Goal: Information Seeking & Learning: Compare options

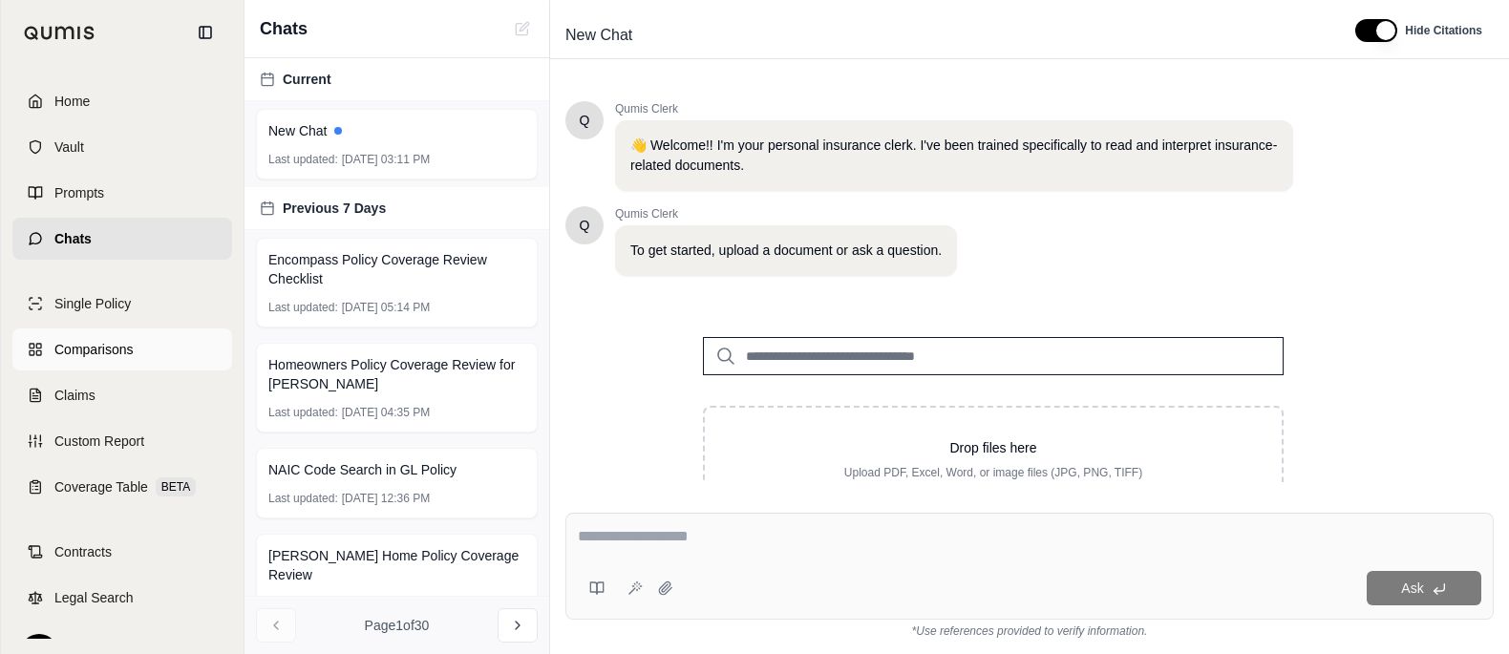
click at [120, 359] on span "Comparisons" at bounding box center [93, 349] width 78 height 19
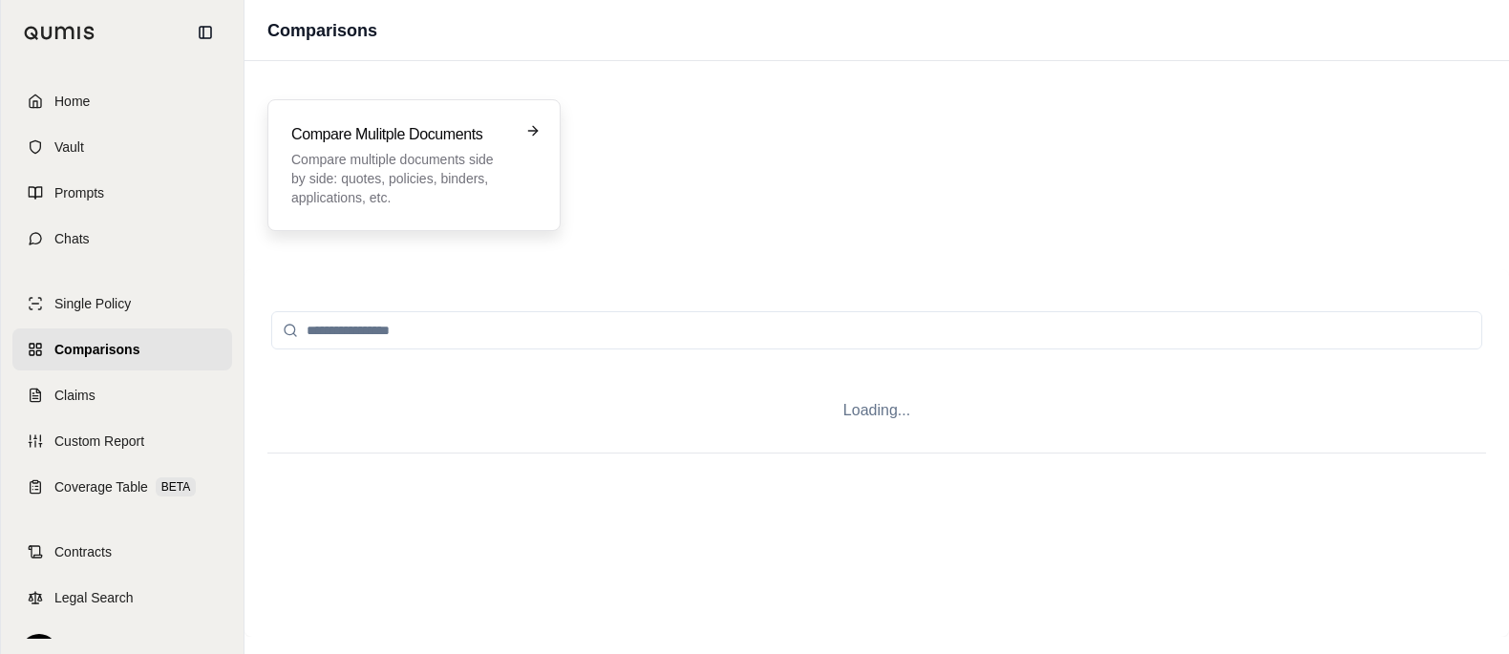
click at [480, 146] on h3 "Compare Mulitple Documents" at bounding box center [400, 134] width 219 height 23
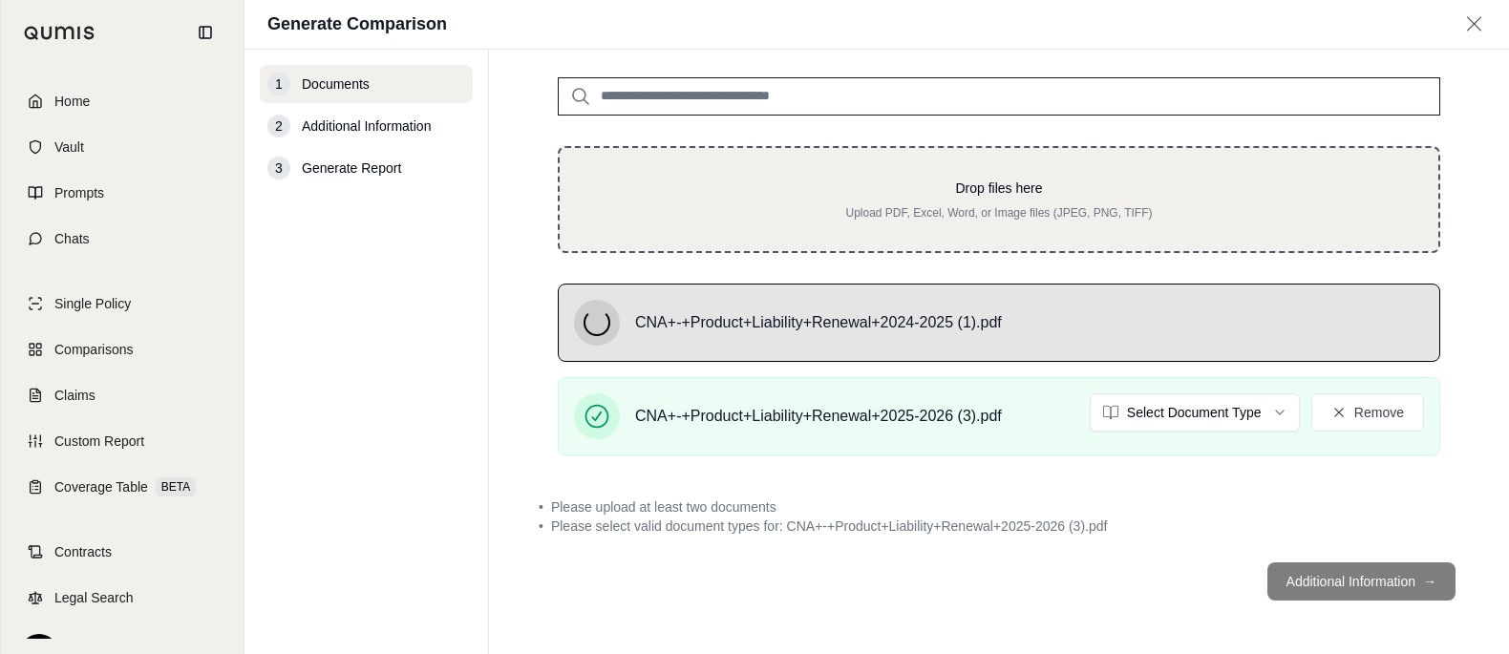
scroll to position [235, 0]
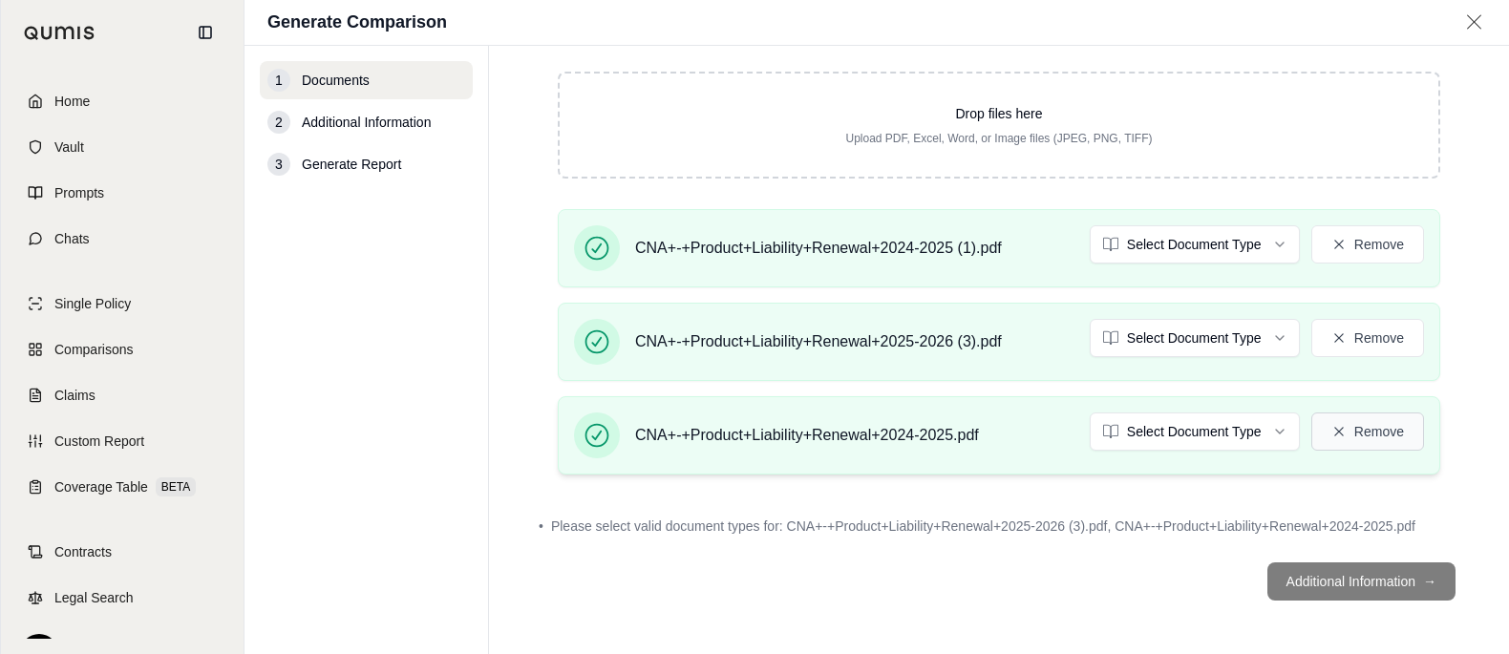
click at [1356, 451] on button "Remove" at bounding box center [1368, 432] width 113 height 38
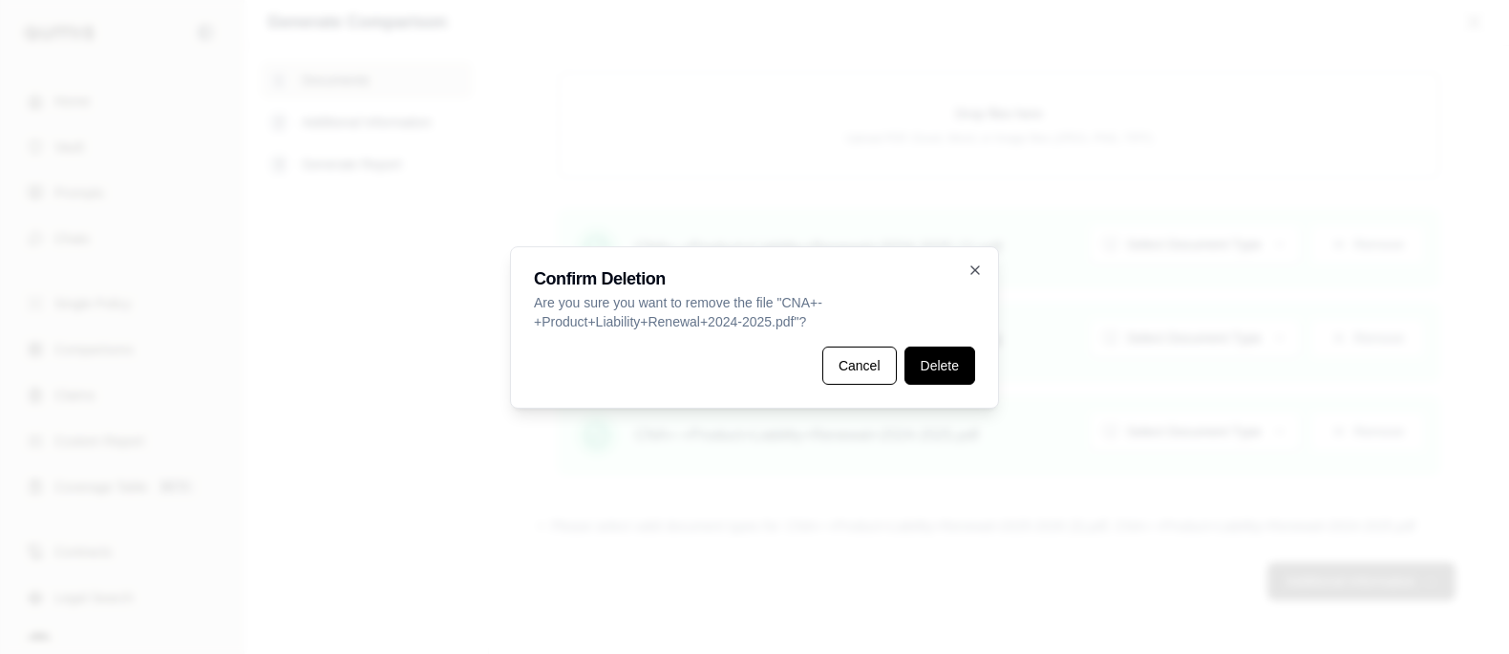
click at [963, 374] on button "Delete" at bounding box center [940, 366] width 71 height 38
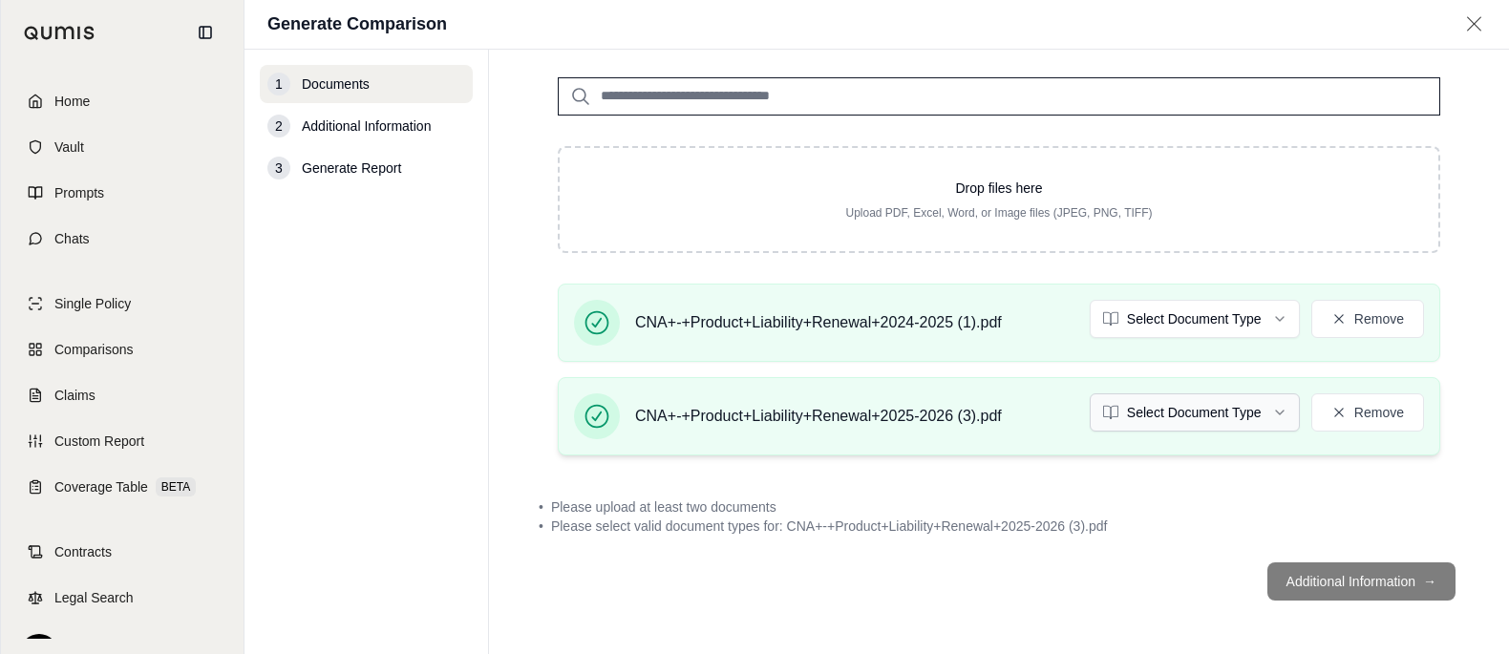
click at [1208, 376] on html "Home Vault Prompts Chats Single Policy Comparisons Claims Custom Report Coverag…" at bounding box center [754, 327] width 1509 height 654
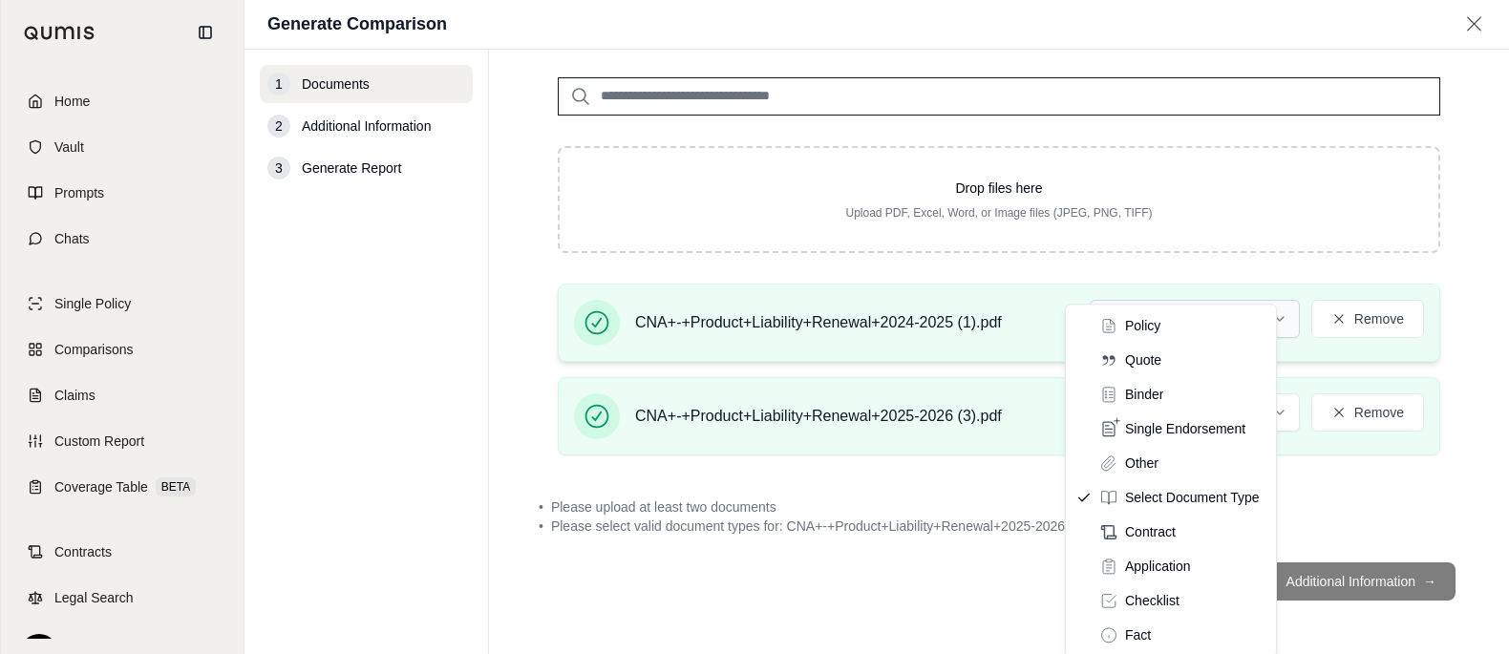
click at [1251, 292] on html "Home Vault Prompts Chats Single Policy Comparisons Claims Custom Report Coverag…" at bounding box center [754, 327] width 1509 height 654
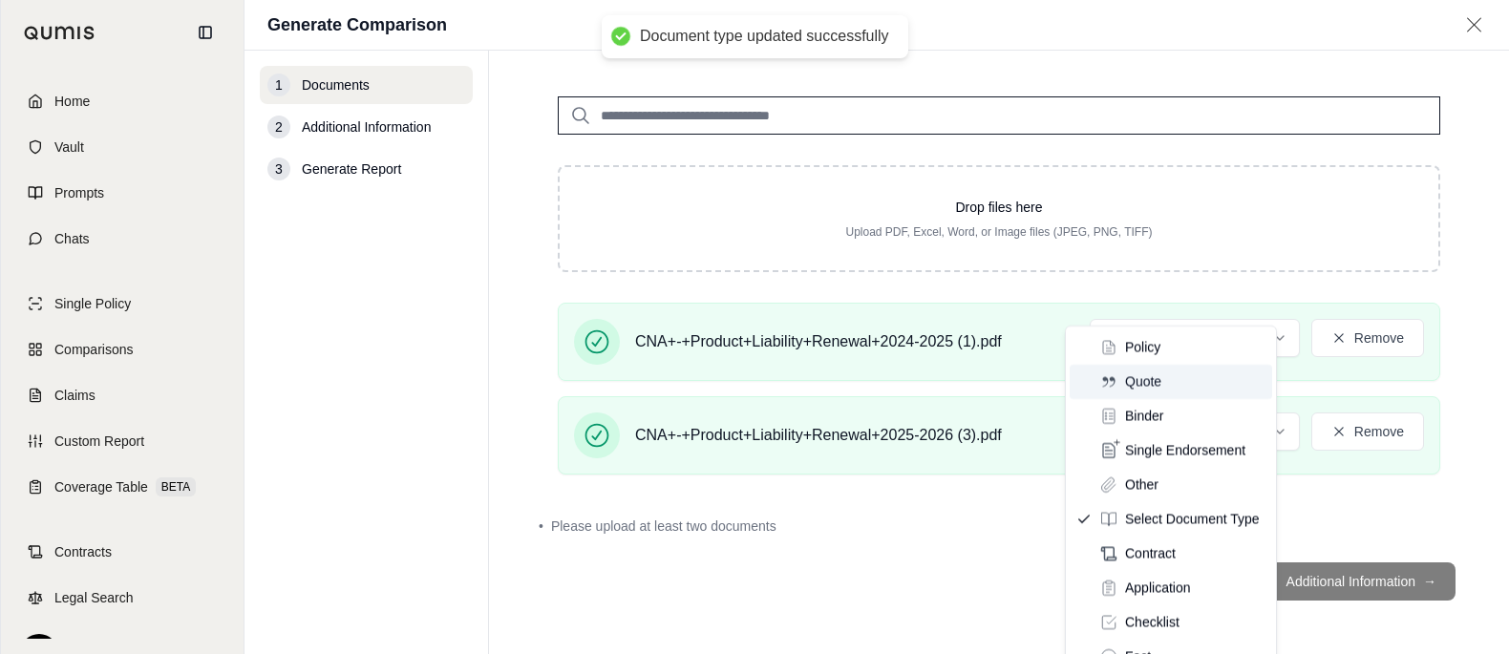
scroll to position [215, 0]
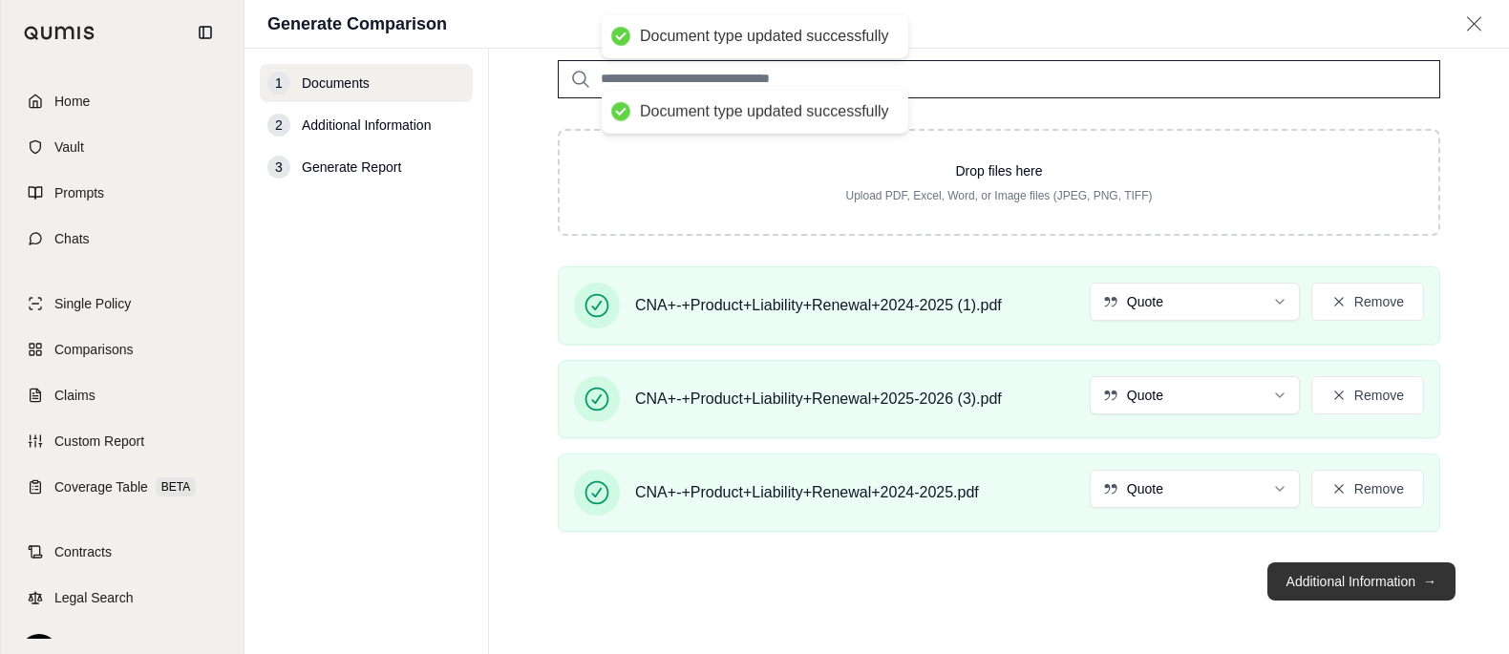
click at [1374, 601] on button "Additional Information →" at bounding box center [1362, 582] width 188 height 38
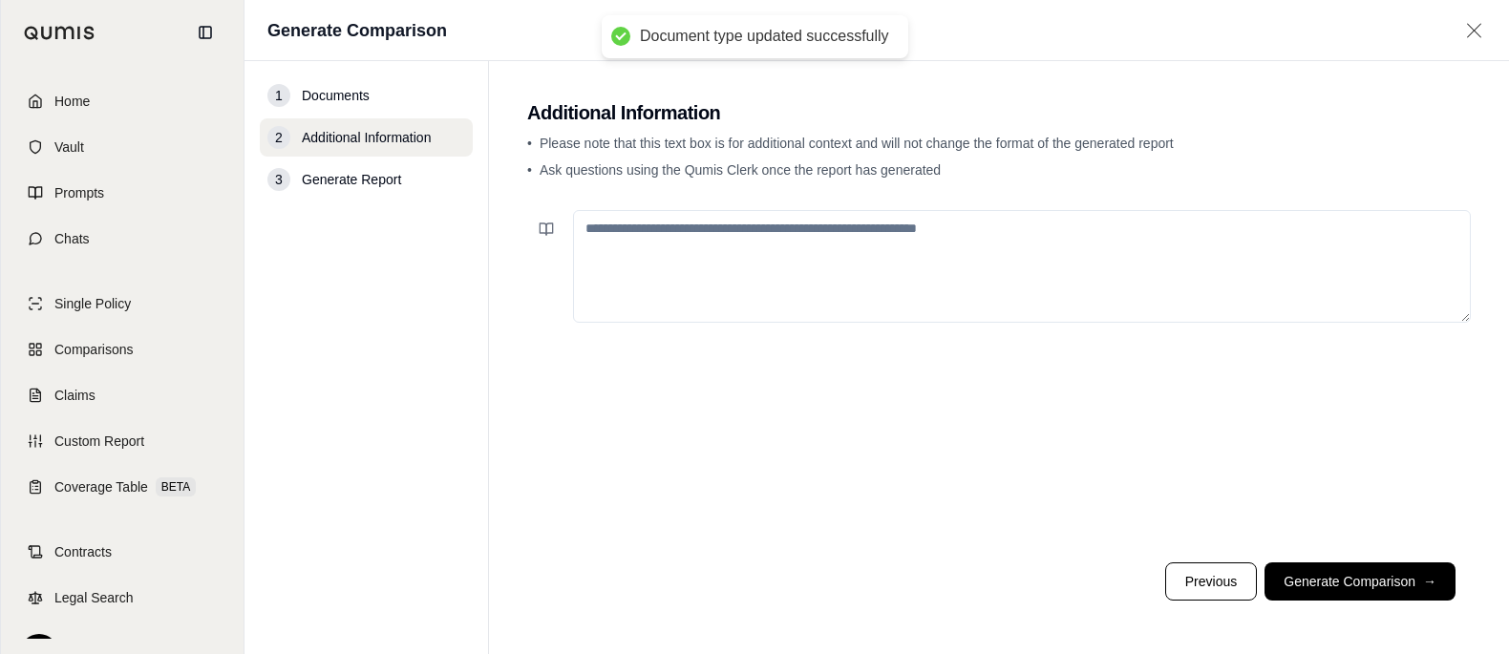
click at [1103, 323] on textarea at bounding box center [1022, 266] width 898 height 113
paste textarea "**********"
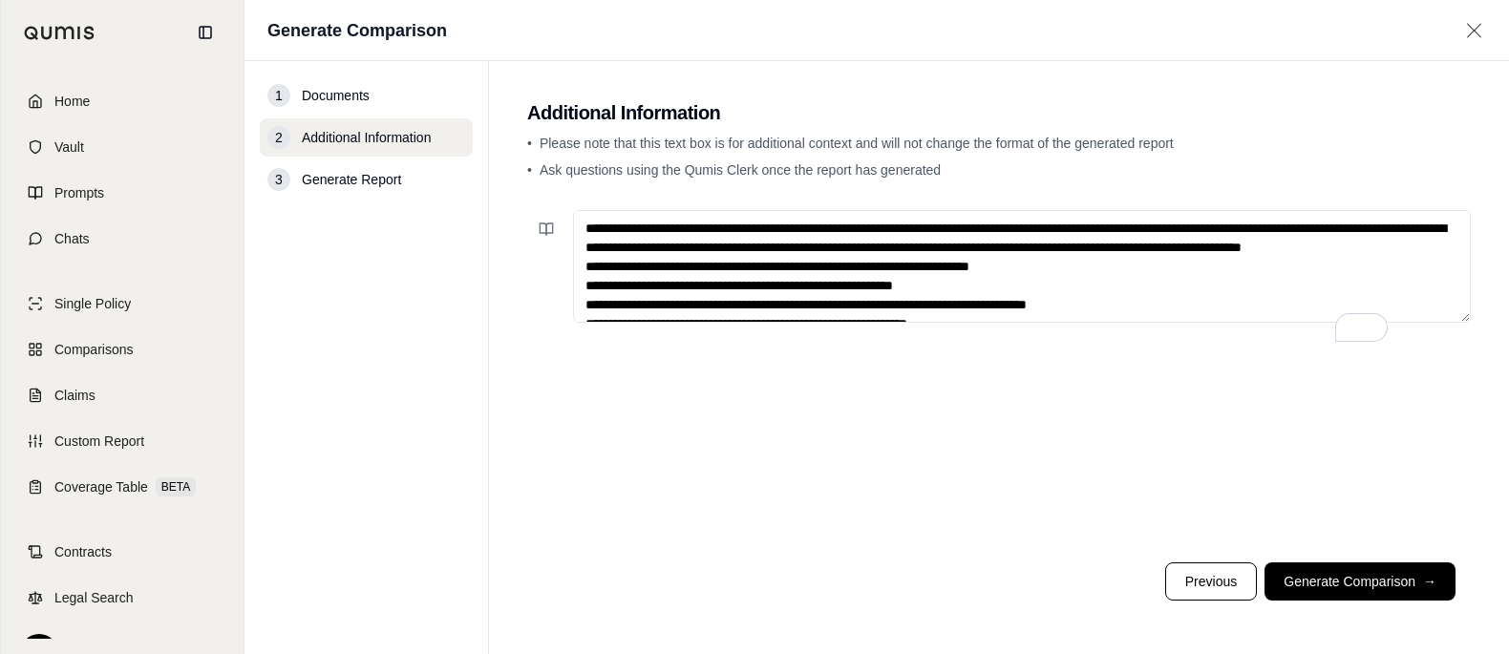
scroll to position [53, 0]
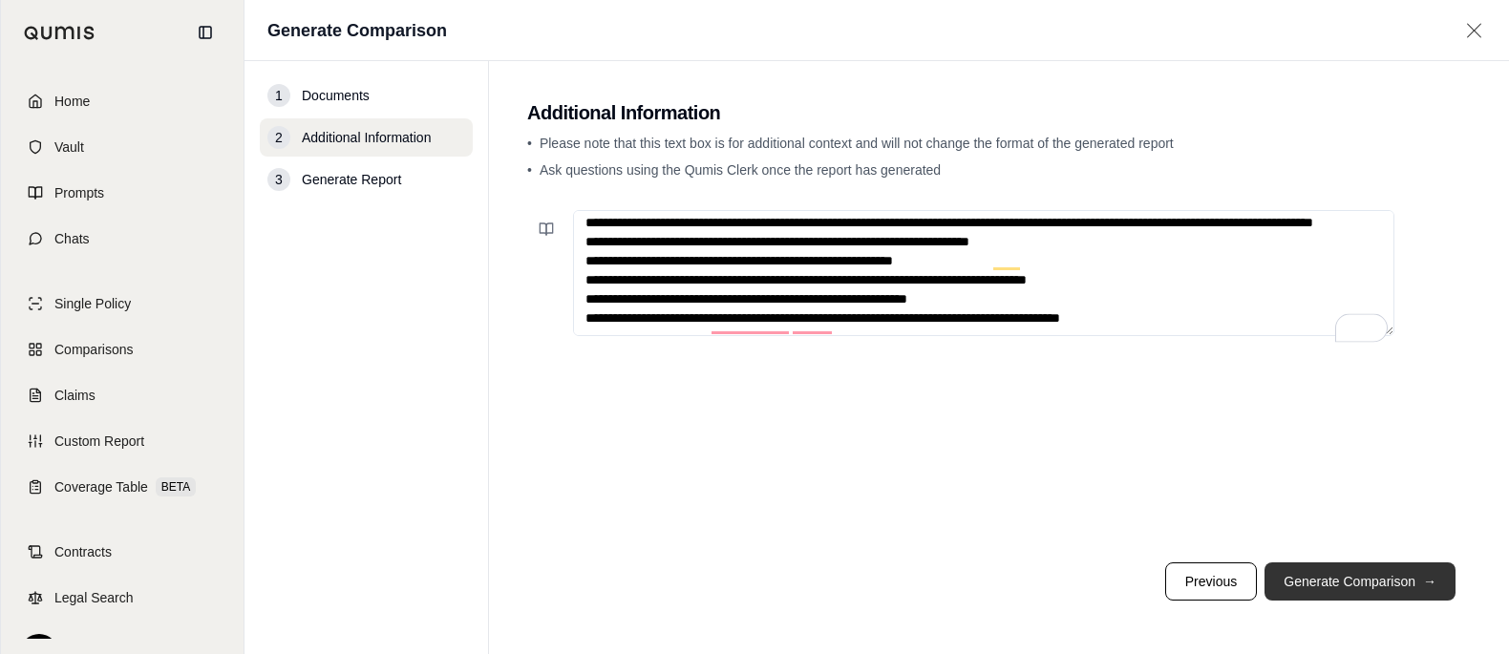
type textarea "**********"
click at [1348, 582] on button "Generate Comparison →" at bounding box center [1360, 582] width 191 height 38
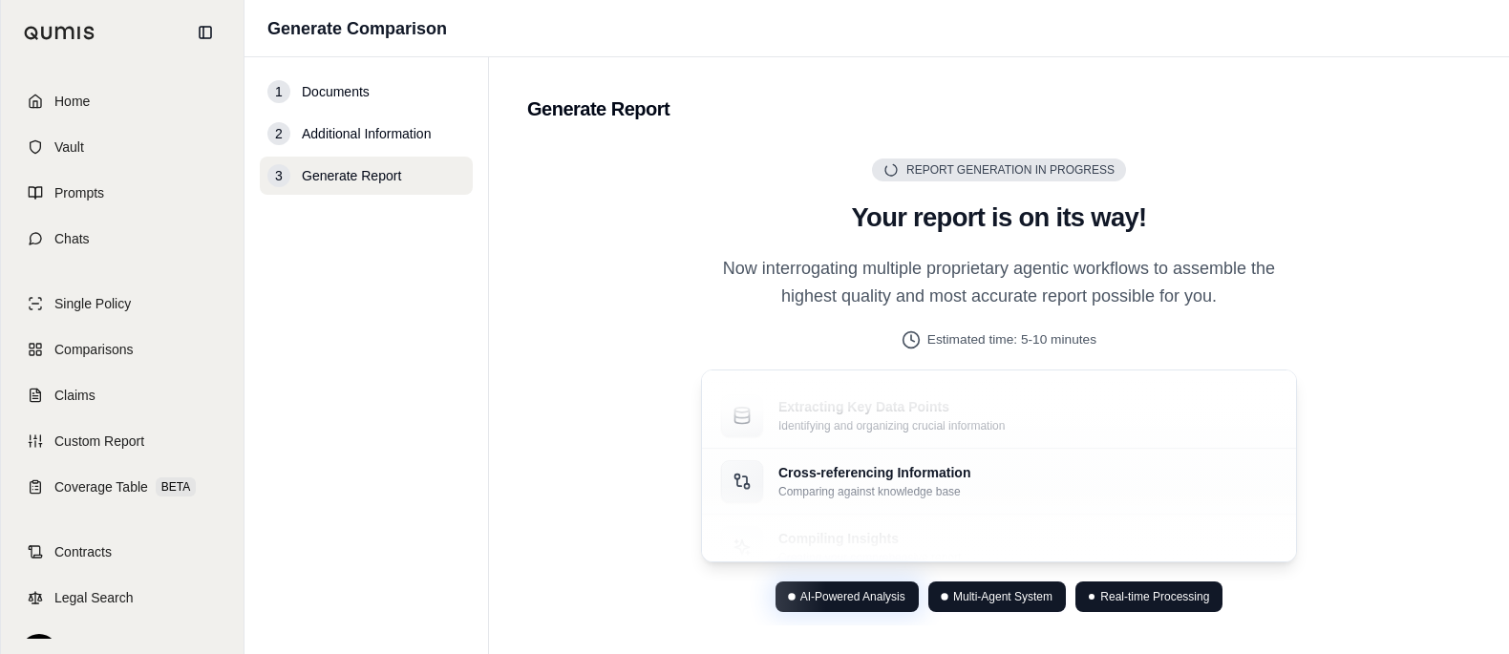
scroll to position [81, 0]
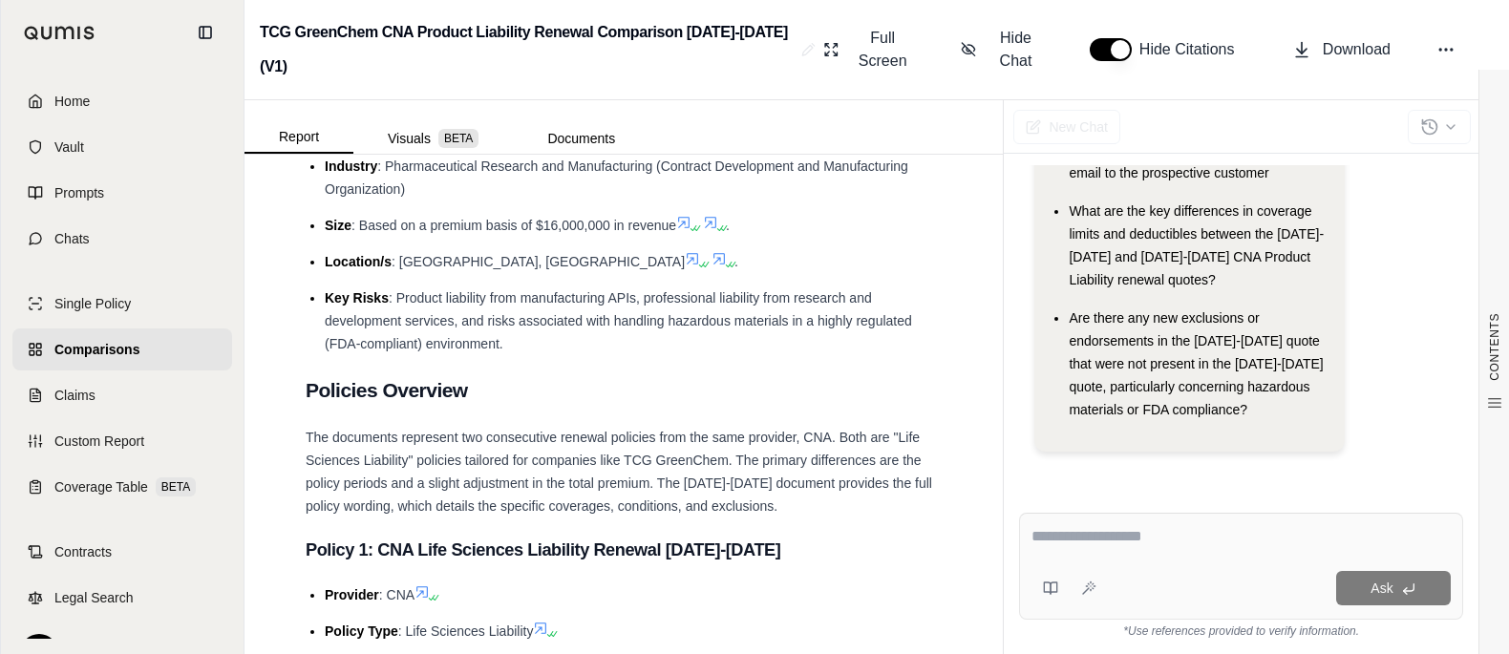
scroll to position [838, 0]
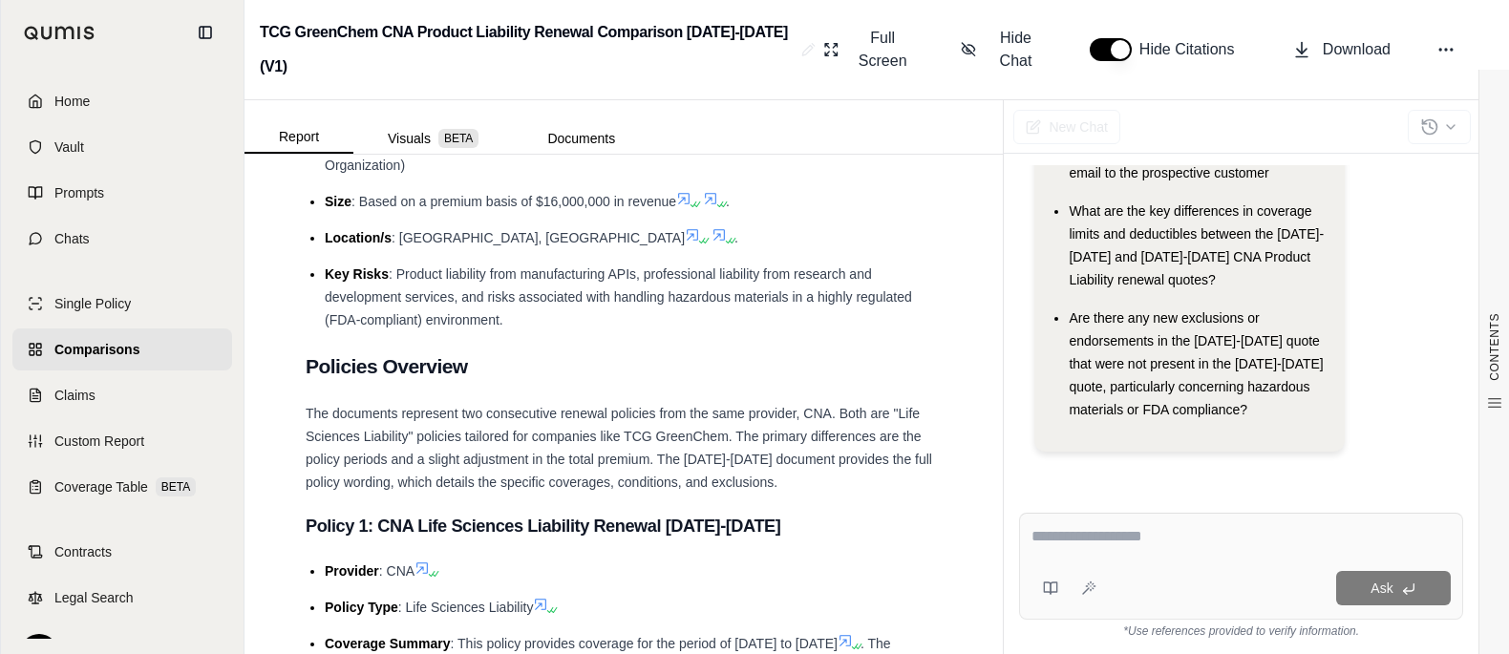
click at [1172, 535] on textarea at bounding box center [1230, 538] width 397 height 26
type textarea "**********"
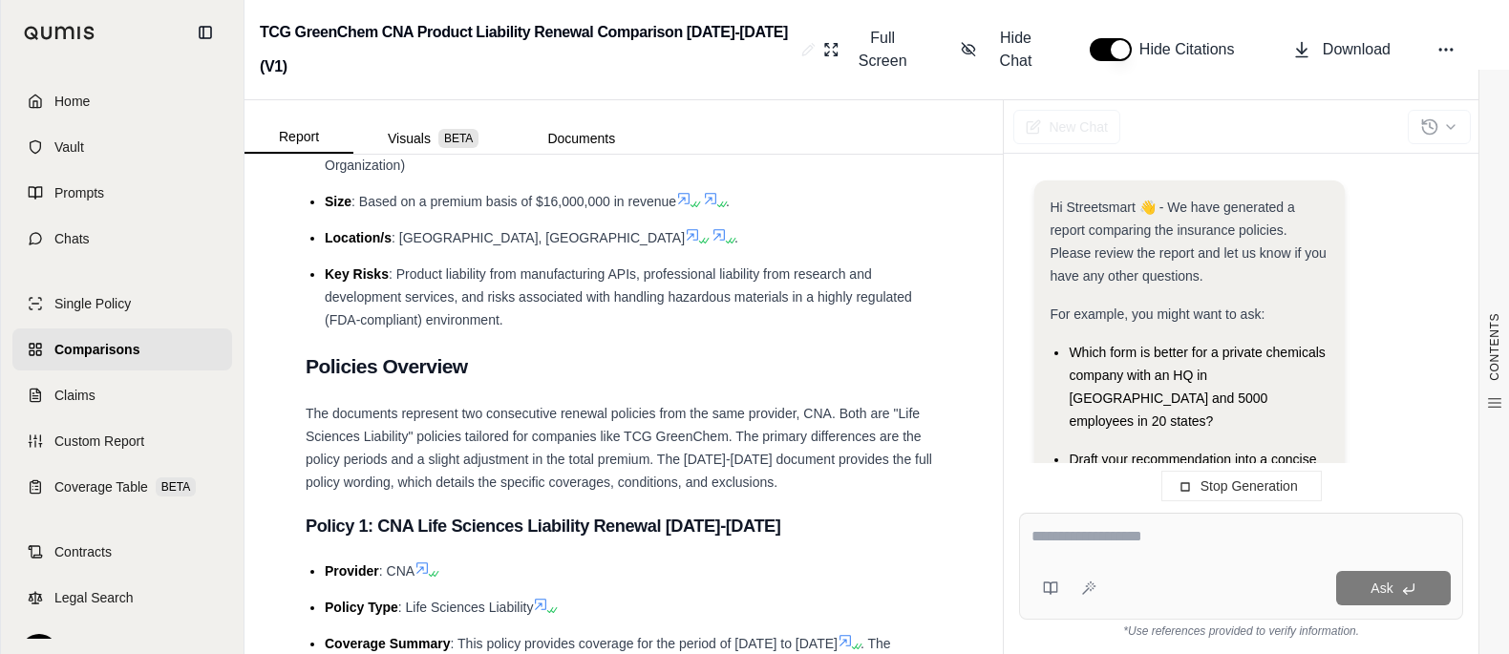
scroll to position [759, 0]
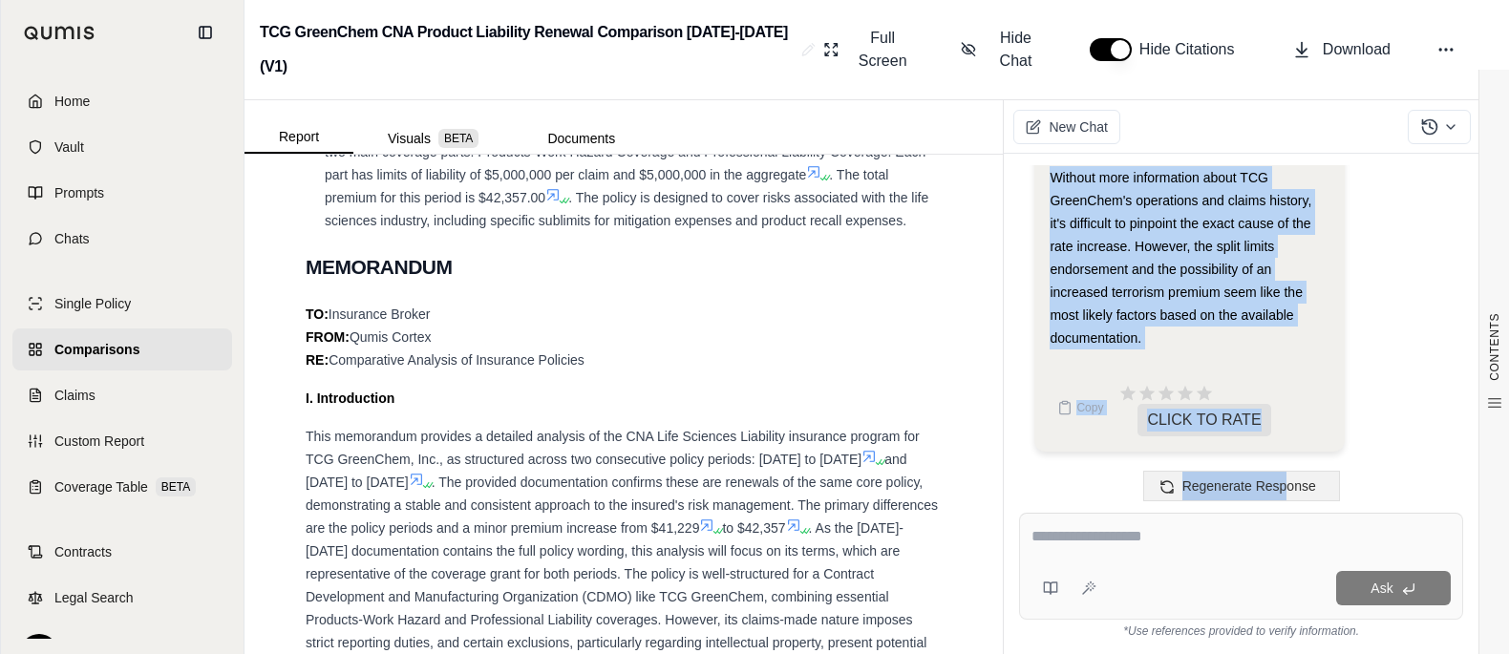
scroll to position [7514, 0]
drag, startPoint x: 1086, startPoint y: 297, endPoint x: 1261, endPoint y: 331, distance: 178.2
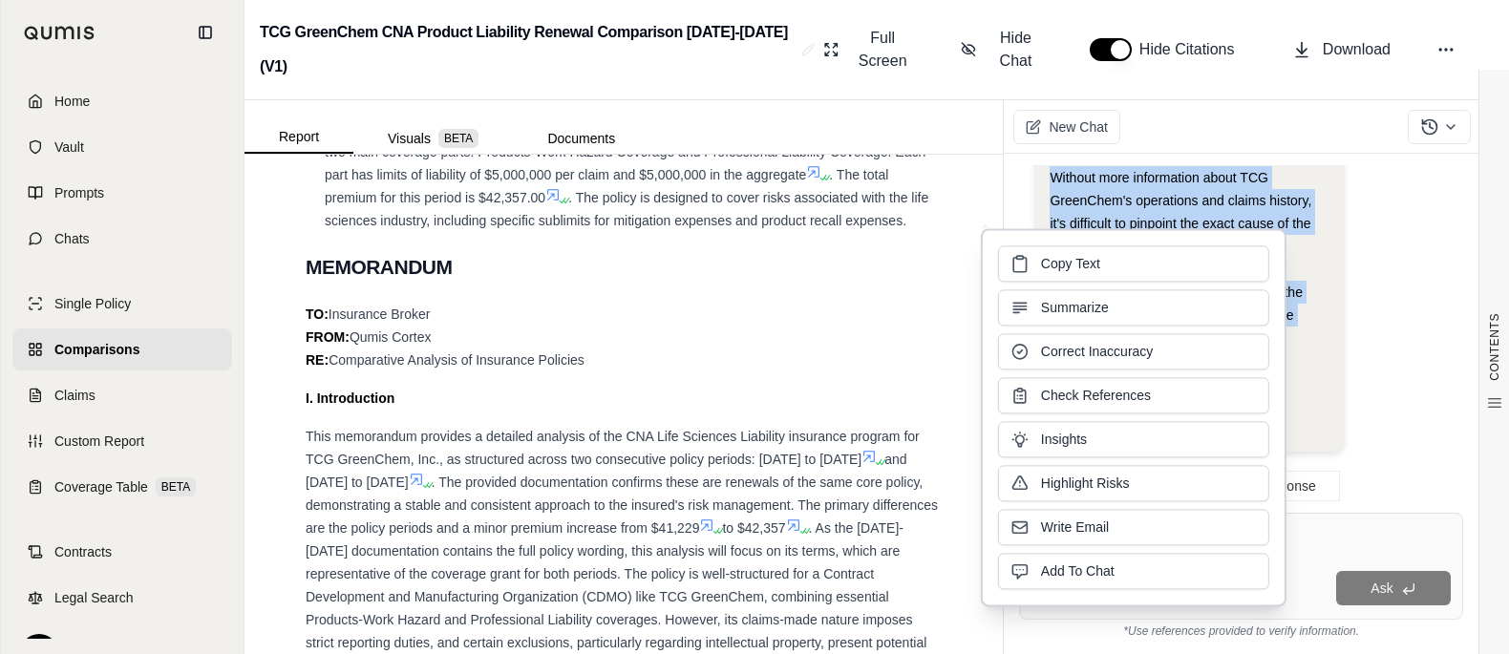
copy div "Split Limits Coverage: The SPLIT LIMITS COVERAGE PRODUCTS-WORK HAZARD LIABILITY…"
